Goal: Task Accomplishment & Management: Use online tool/utility

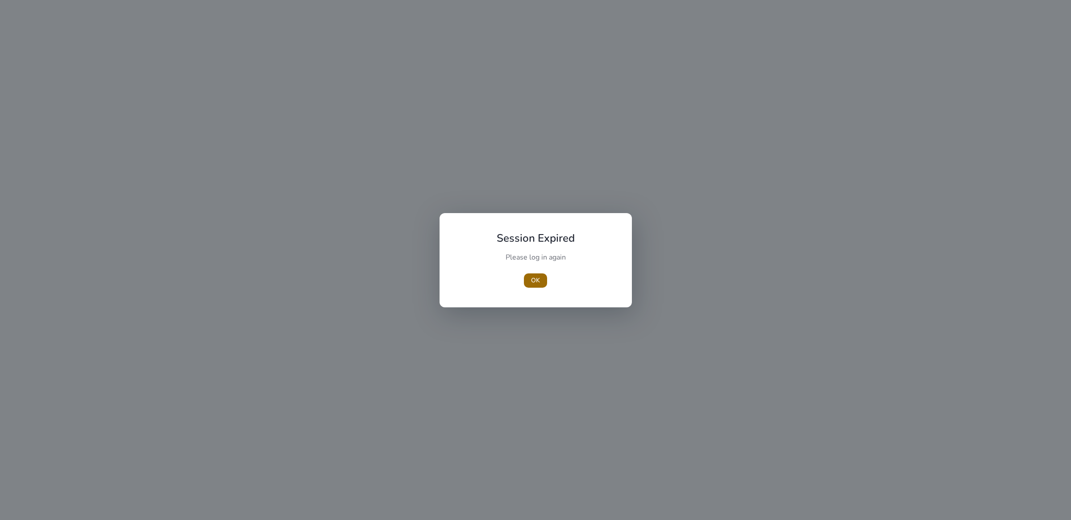
click at [535, 282] on span "OK" at bounding box center [535, 279] width 9 height 9
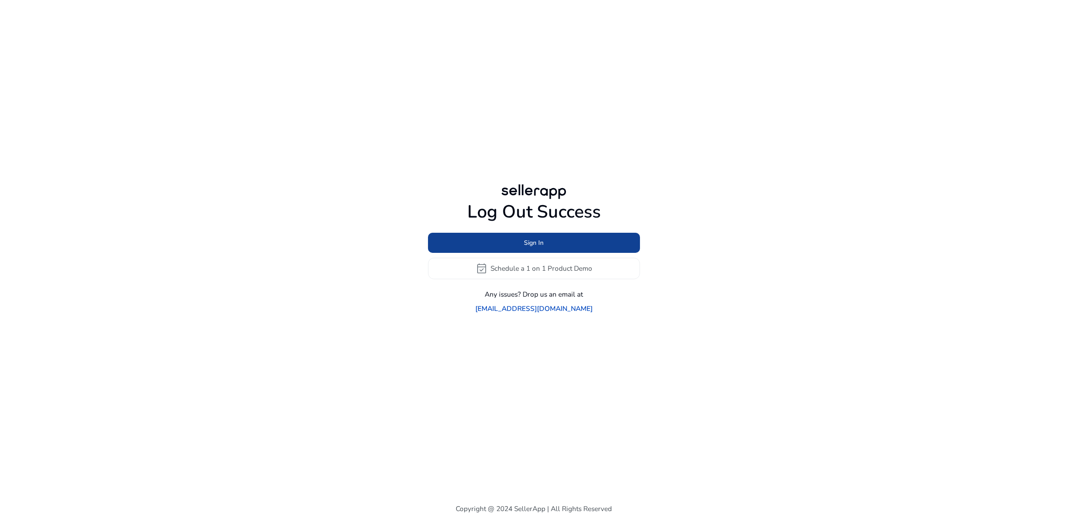
click at [529, 253] on span at bounding box center [534, 242] width 212 height 21
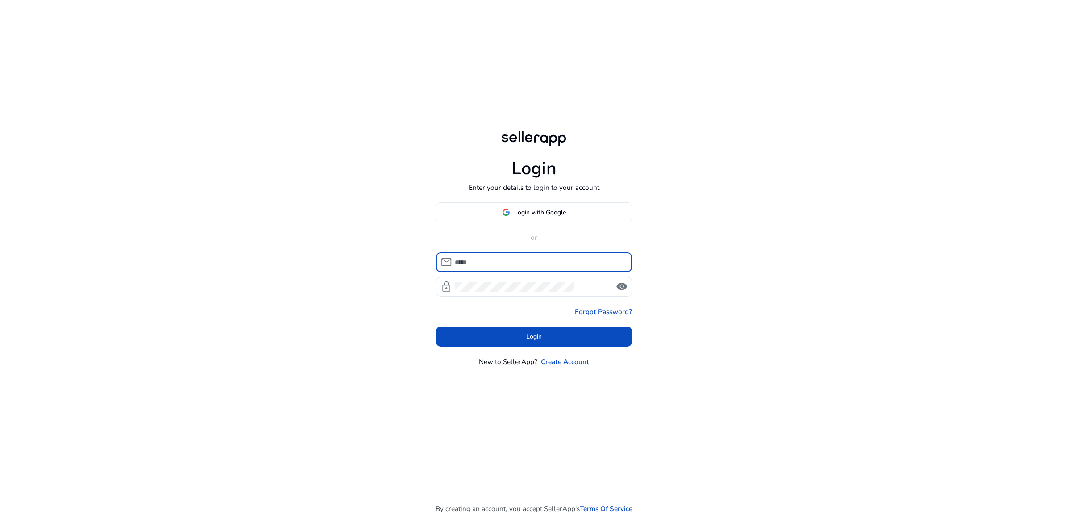
drag, startPoint x: 549, startPoint y: 226, endPoint x: 547, endPoint y: 217, distance: 9.5
click at [548, 226] on div "Login with Google or mail lock visibility Forgot Password? Login New to SellerA…" at bounding box center [534, 284] width 196 height 164
click at [547, 217] on span at bounding box center [535, 211] width 196 height 21
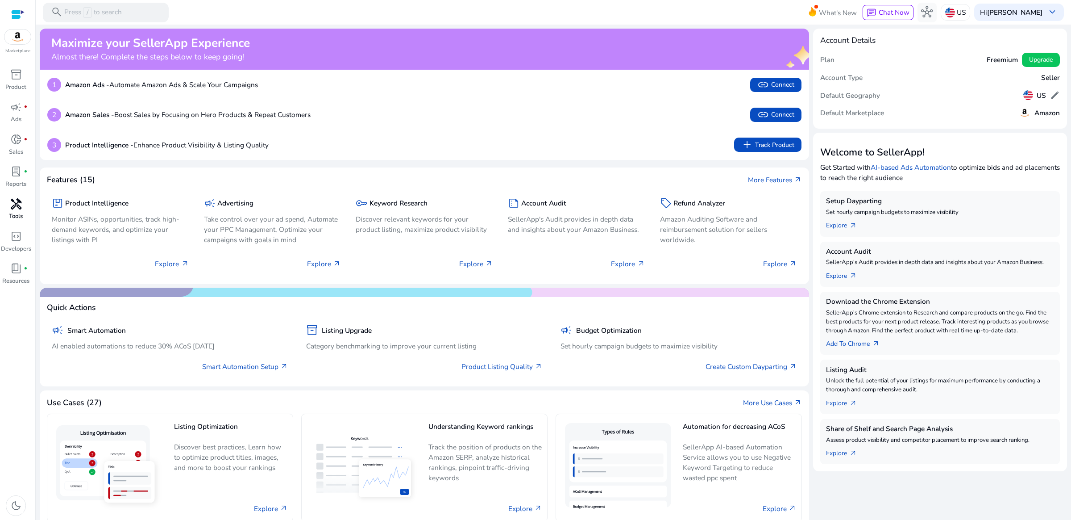
click at [17, 212] on link "handyman Tools" at bounding box center [16, 212] width 32 height 32
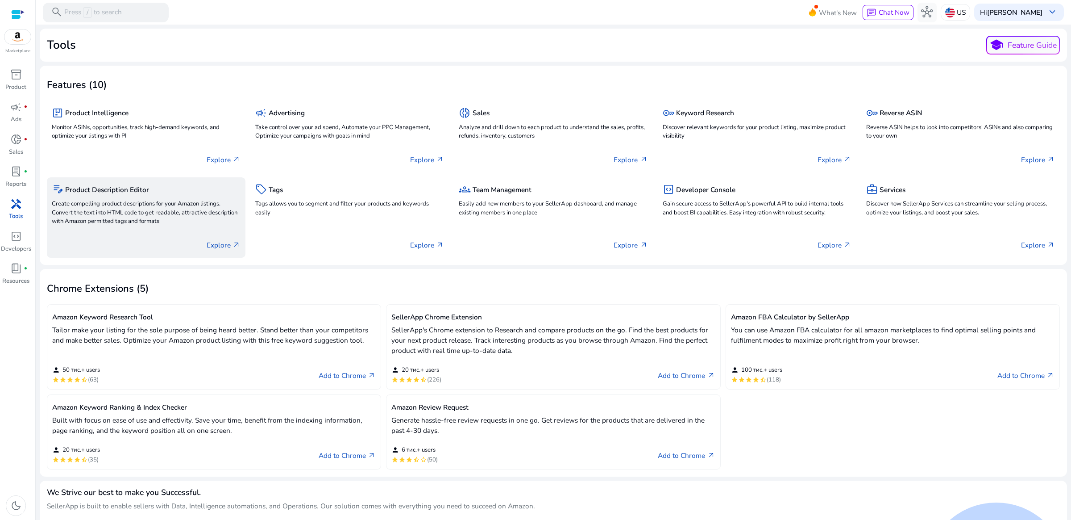
click at [133, 206] on p "Create compelling product descriptions for your Amazon listings. Convert the te…" at bounding box center [146, 213] width 189 height 26
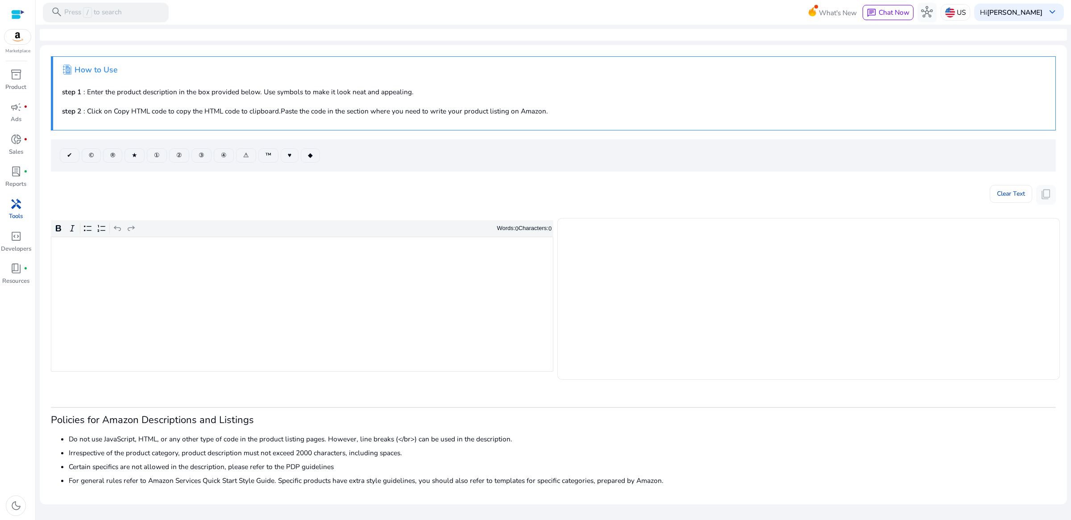
click at [361, 257] on div "Rich Text Editor. Editing area: main. Press Alt+0 for help." at bounding box center [302, 304] width 503 height 135
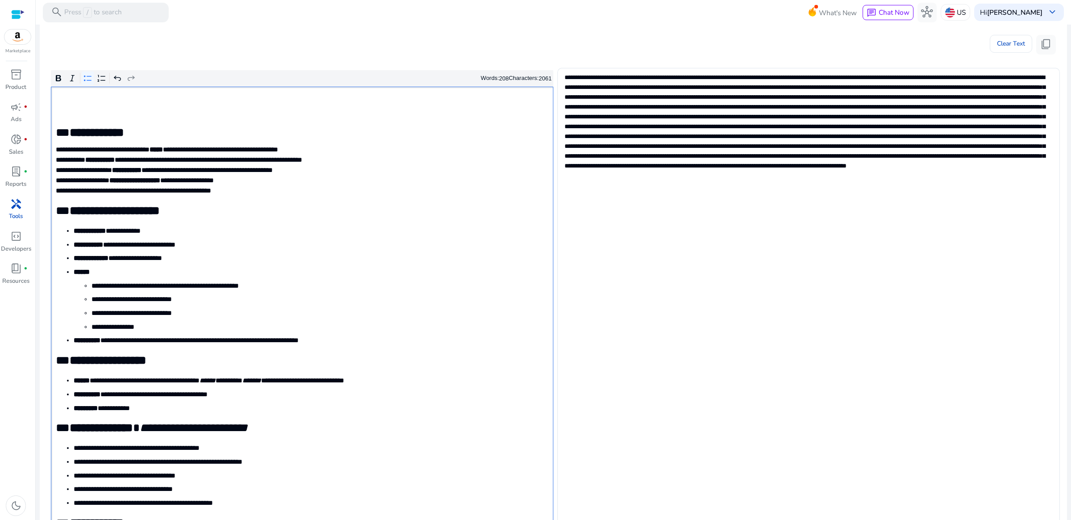
scroll to position [117, 0]
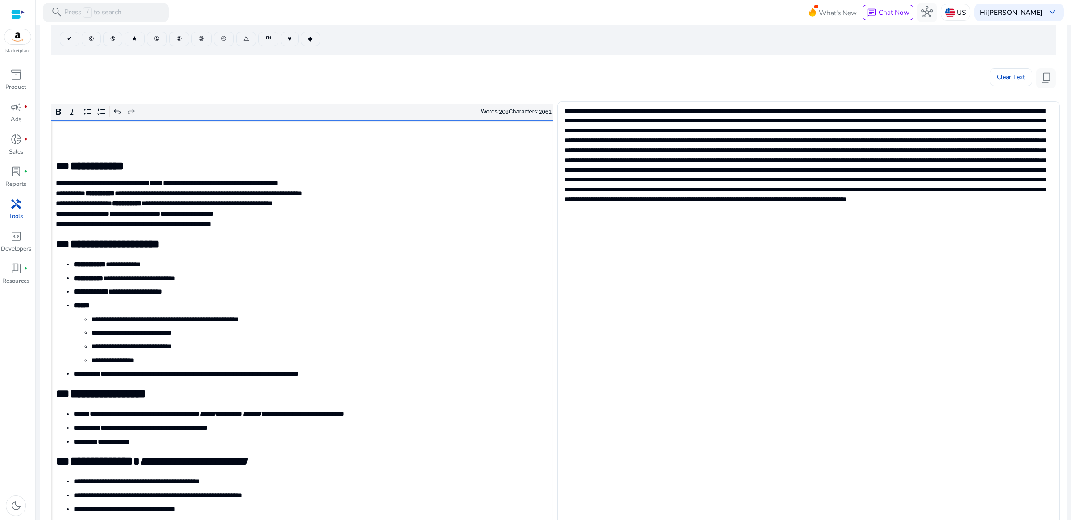
click at [90, 131] on p "Rich Text Editor. Editing area: main. Press Alt+0 for help." at bounding box center [302, 132] width 492 height 10
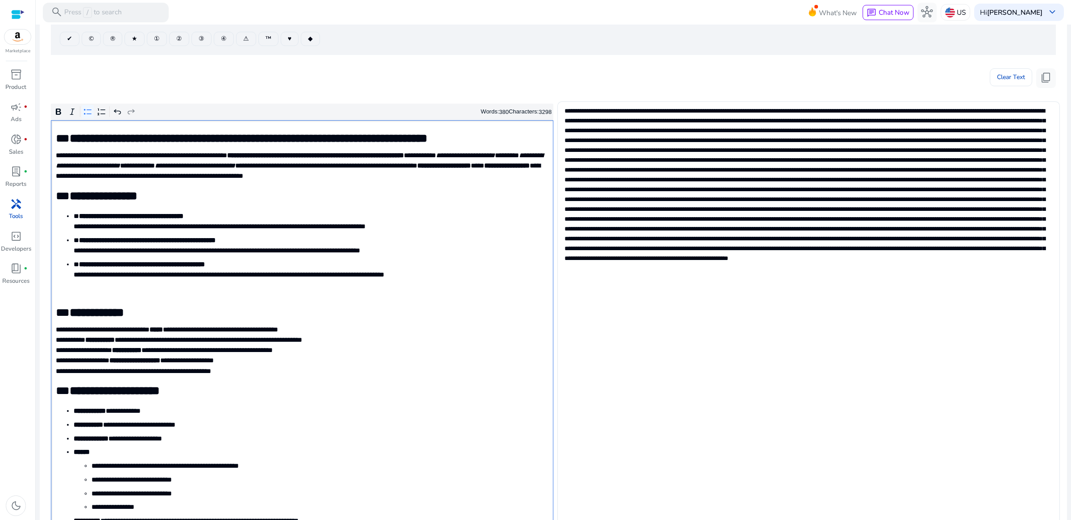
click at [99, 292] on p "Rich Text Editor. Editing area: main. Press Alt+0 for help." at bounding box center [302, 292] width 492 height 10
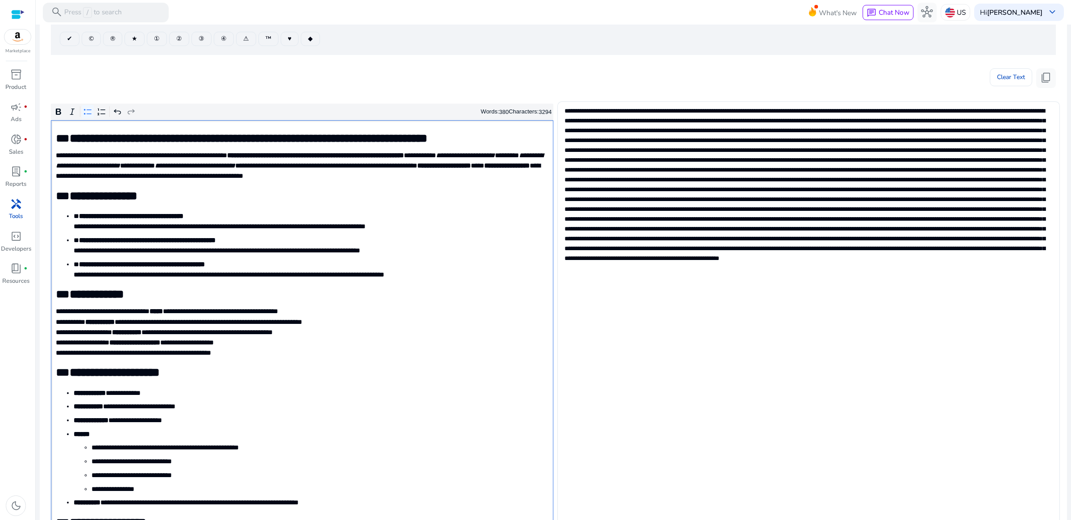
scroll to position [395, 0]
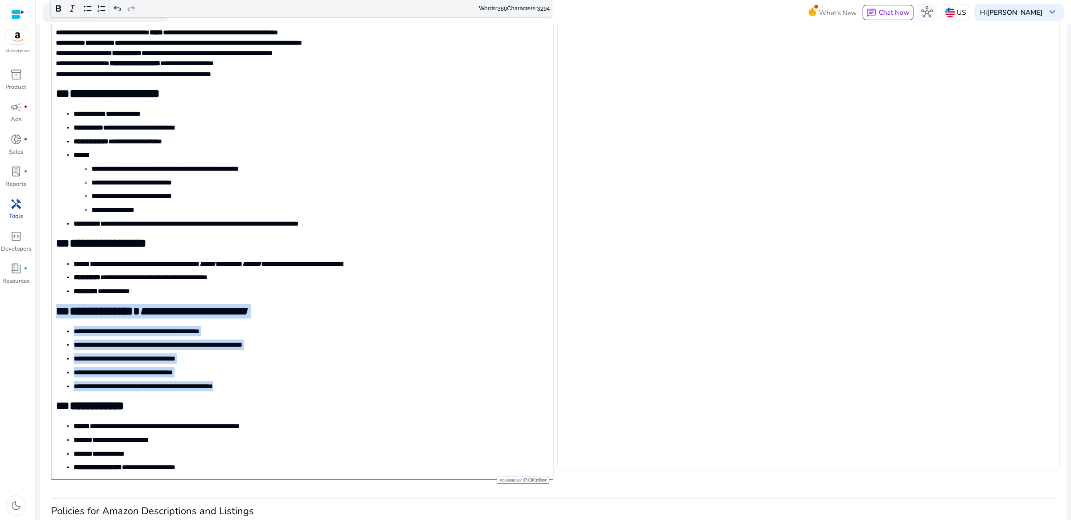
drag, startPoint x: 248, startPoint y: 384, endPoint x: 55, endPoint y: 307, distance: 207.3
click at [55, 307] on div "**********" at bounding box center [302, 161] width 503 height 638
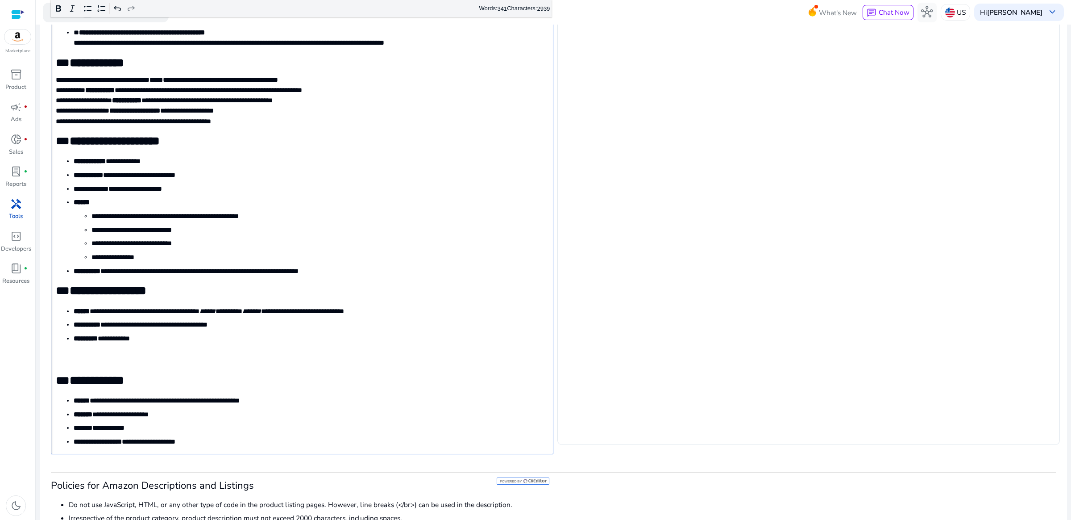
scroll to position [284, 0]
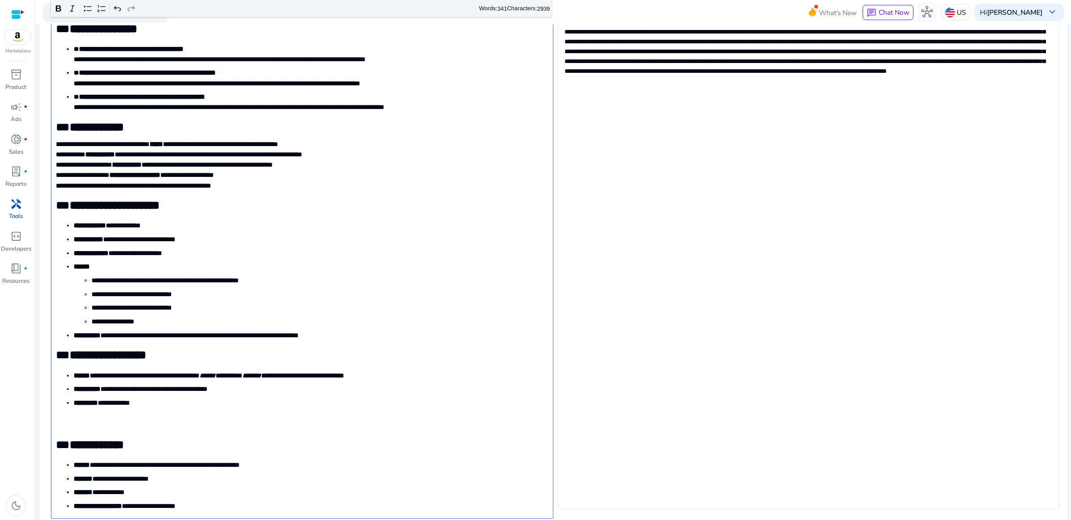
click at [269, 183] on p "**********" at bounding box center [301, 164] width 491 height 51
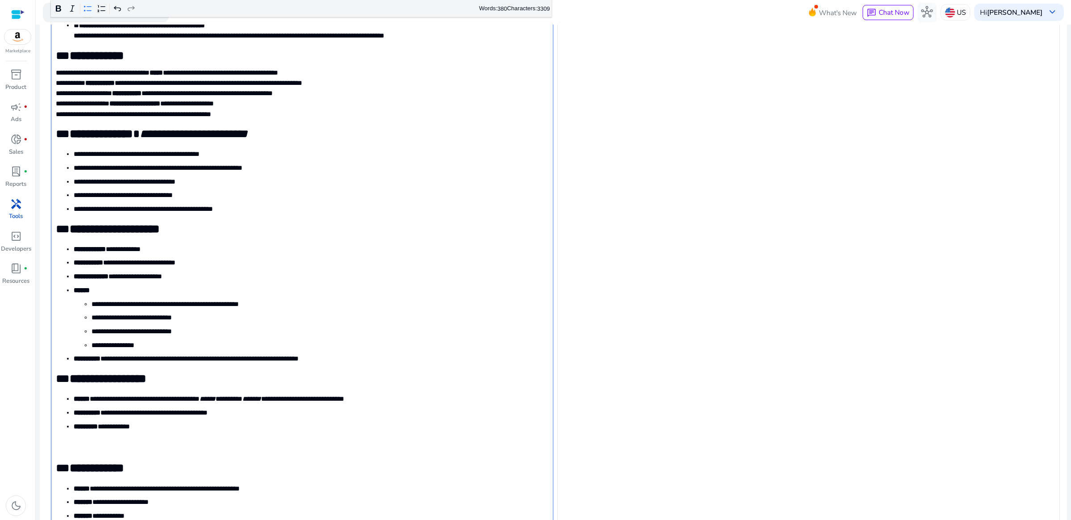
scroll to position [395, 0]
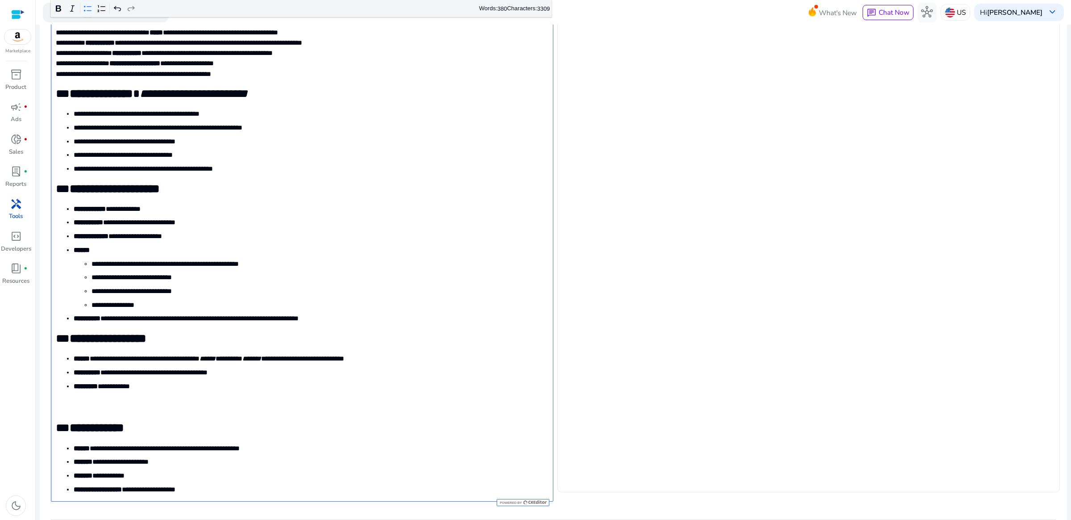
click at [119, 403] on h2 "Rich Text Editor. Editing area: main. Press Alt+0 for help." at bounding box center [301, 406] width 491 height 14
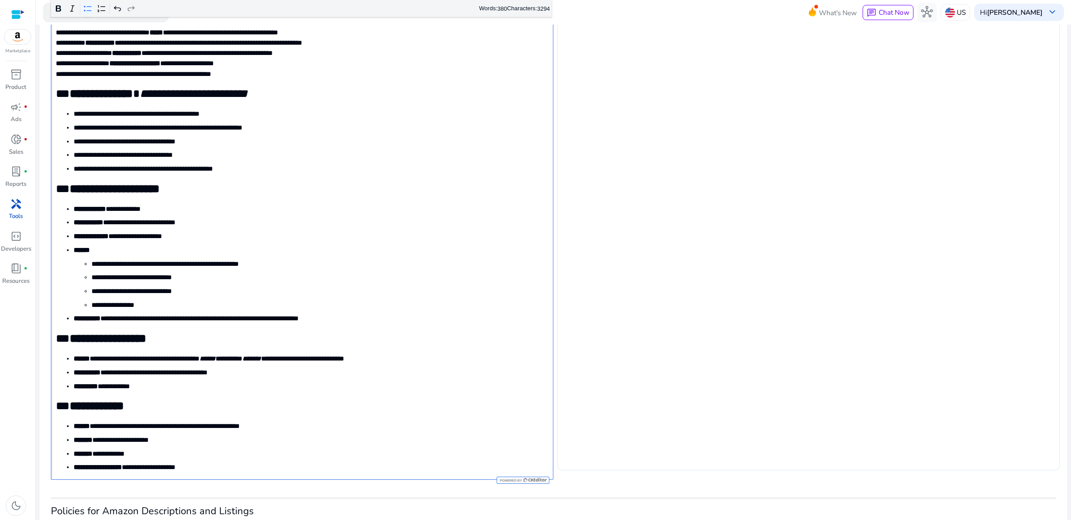
click at [142, 466] on span "**********" at bounding box center [310, 467] width 473 height 10
type textarea "**********"
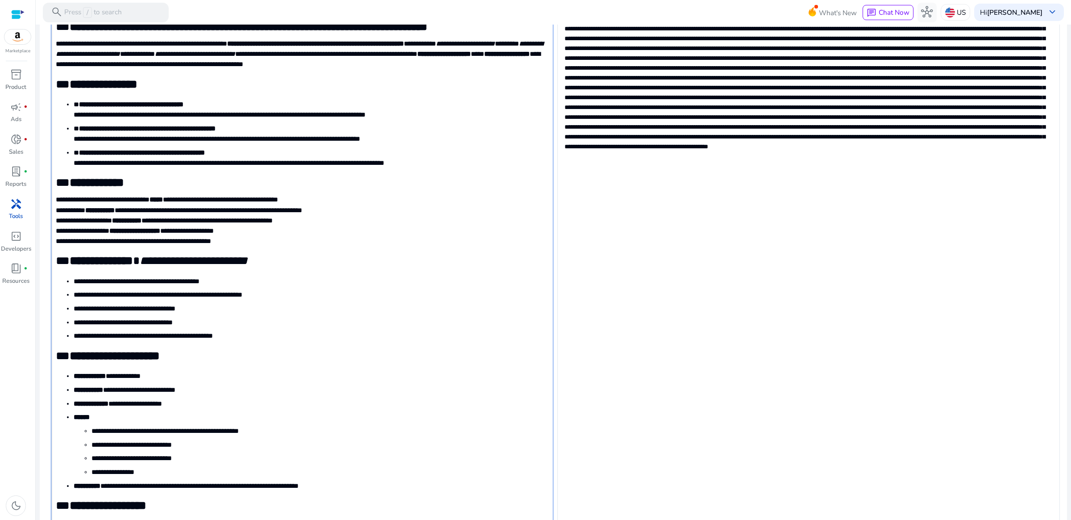
scroll to position [0, 0]
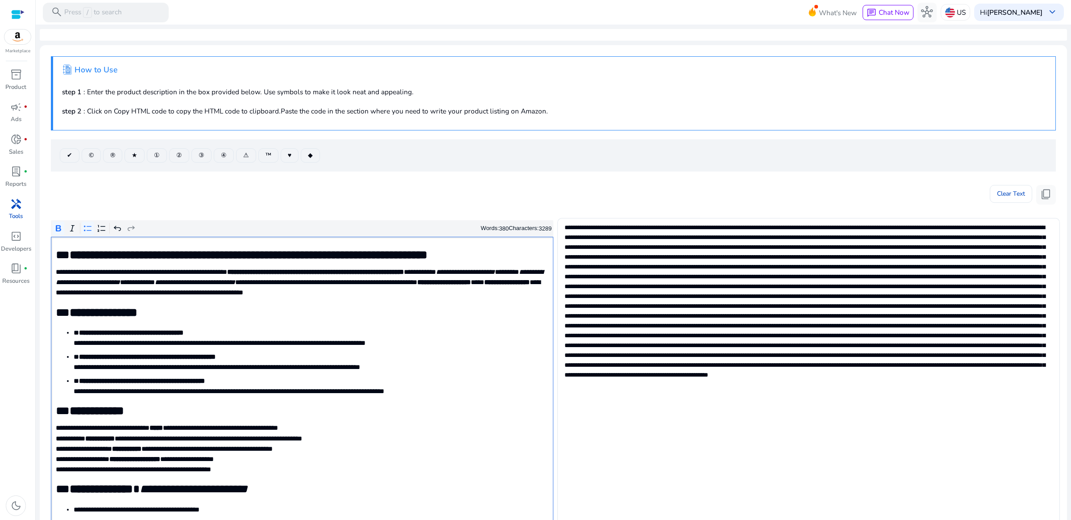
click at [768, 184] on div "Clear Text content_copy" at bounding box center [553, 192] width 1005 height 24
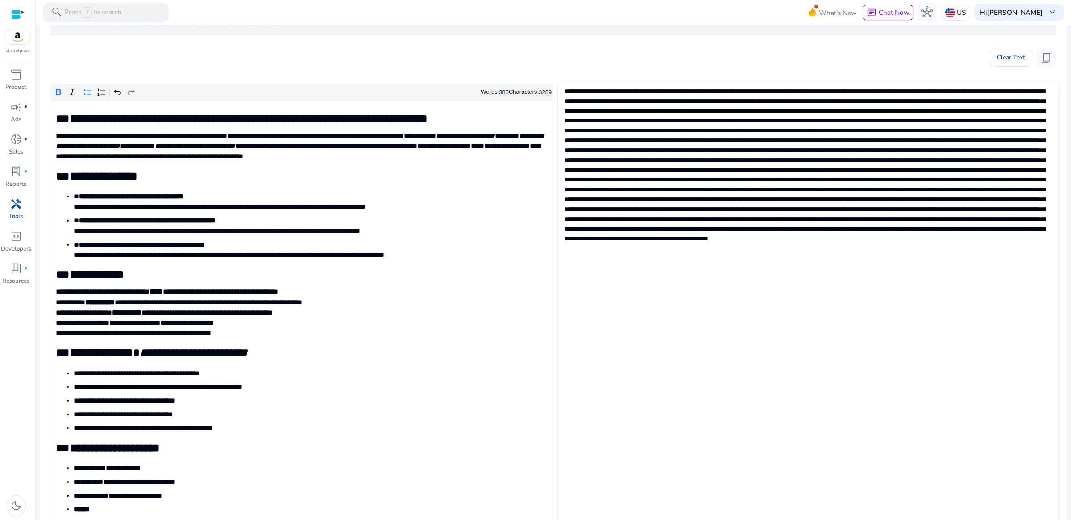
scroll to position [56, 0]
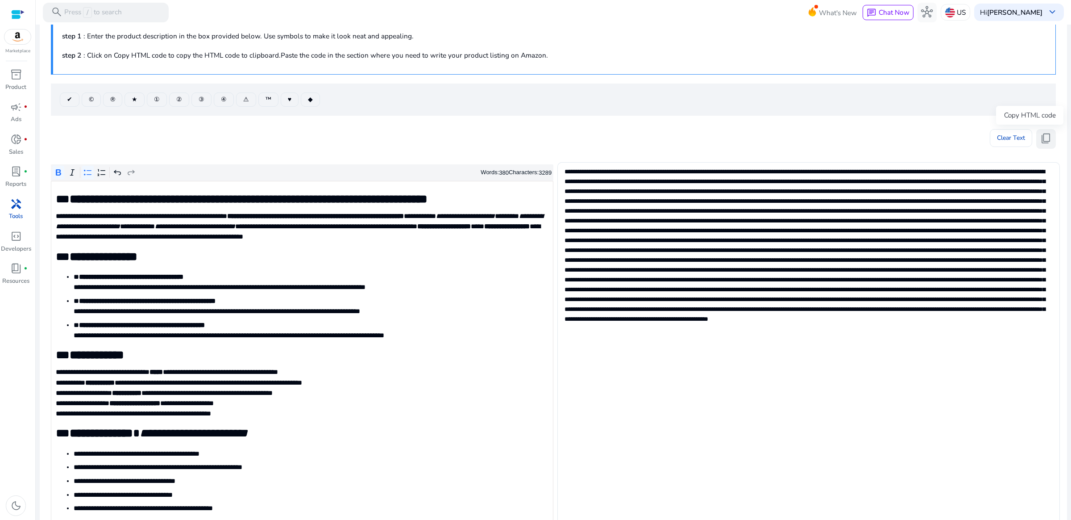
click at [1040, 134] on span "content_copy" at bounding box center [1046, 139] width 12 height 12
